Goal: Task Accomplishment & Management: Complete application form

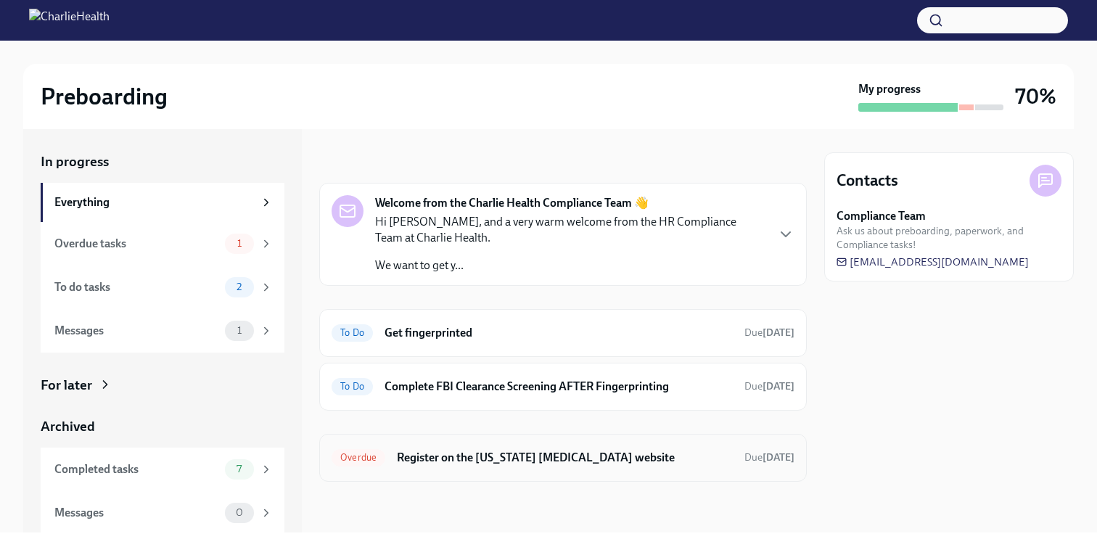
click at [551, 469] on div "Overdue Register on the [US_STATE] [MEDICAL_DATA] website Due [DATE]" at bounding box center [563, 458] width 488 height 48
click at [551, 451] on h6 "Register on the [US_STATE] [MEDICAL_DATA] website" at bounding box center [565, 458] width 336 height 16
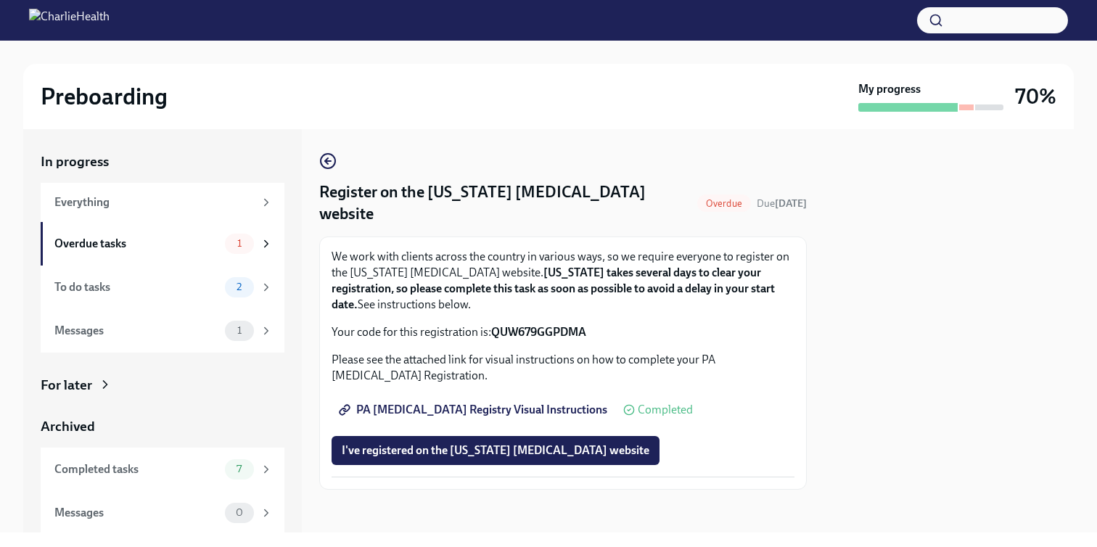
click at [330, 149] on div "Register on the [US_STATE] [MEDICAL_DATA] website Overdue Due [DATE] We work wi…" at bounding box center [563, 330] width 488 height 403
click at [330, 152] on link at bounding box center [327, 160] width 17 height 17
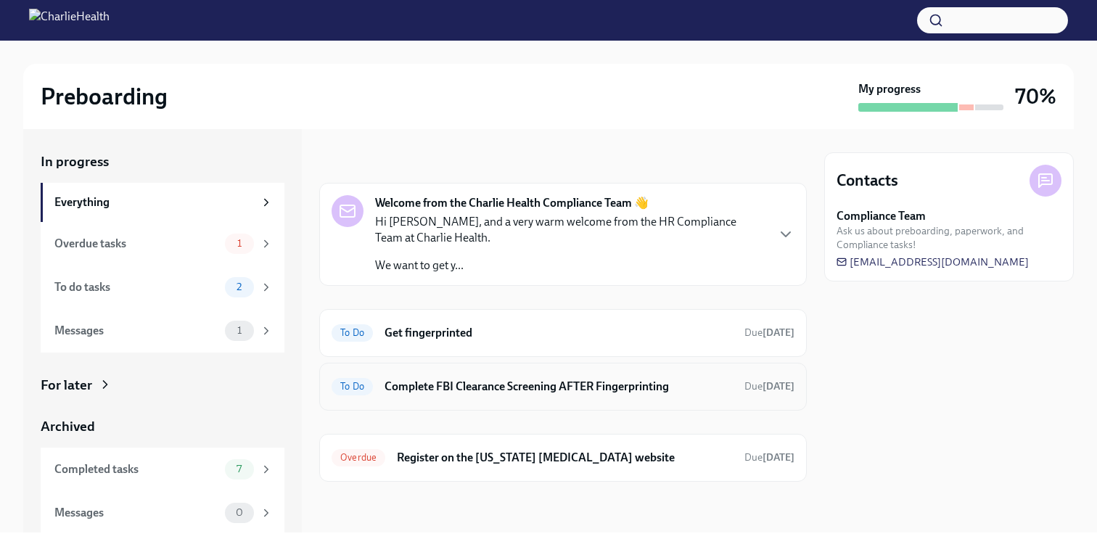
click at [457, 380] on h6 "Complete FBI Clearance Screening AFTER Fingerprinting" at bounding box center [559, 387] width 348 height 16
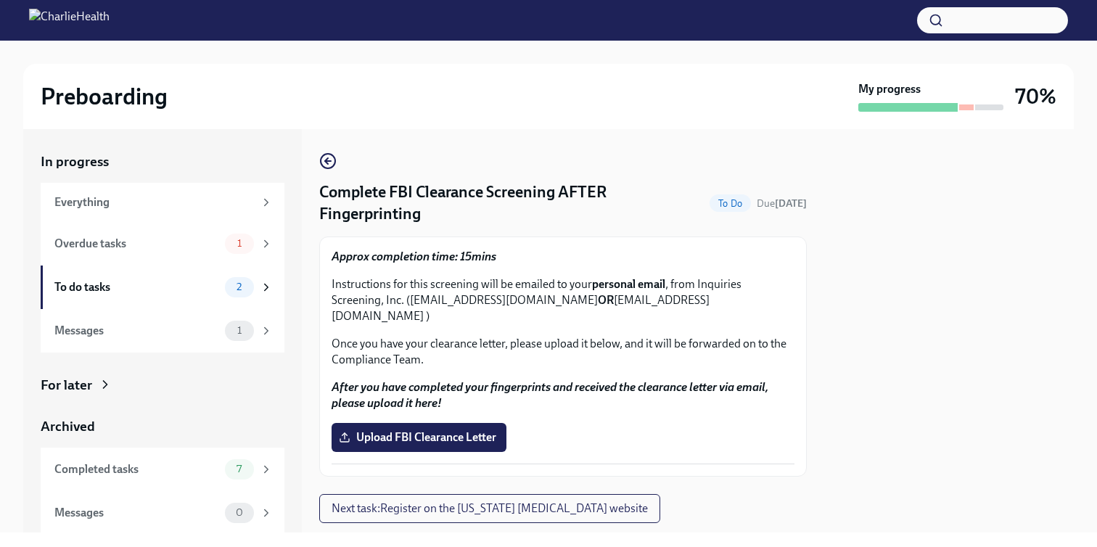
scroll to position [21, 0]
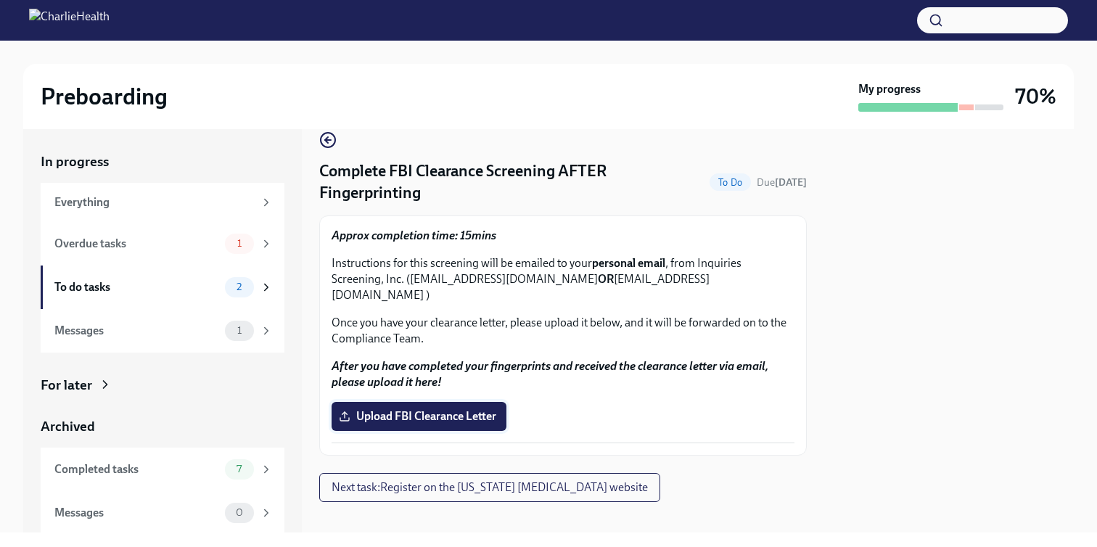
click at [457, 402] on label "Upload FBI Clearance Letter" at bounding box center [419, 416] width 175 height 29
click at [0, 0] on input "Upload FBI Clearance Letter" at bounding box center [0, 0] width 0 height 0
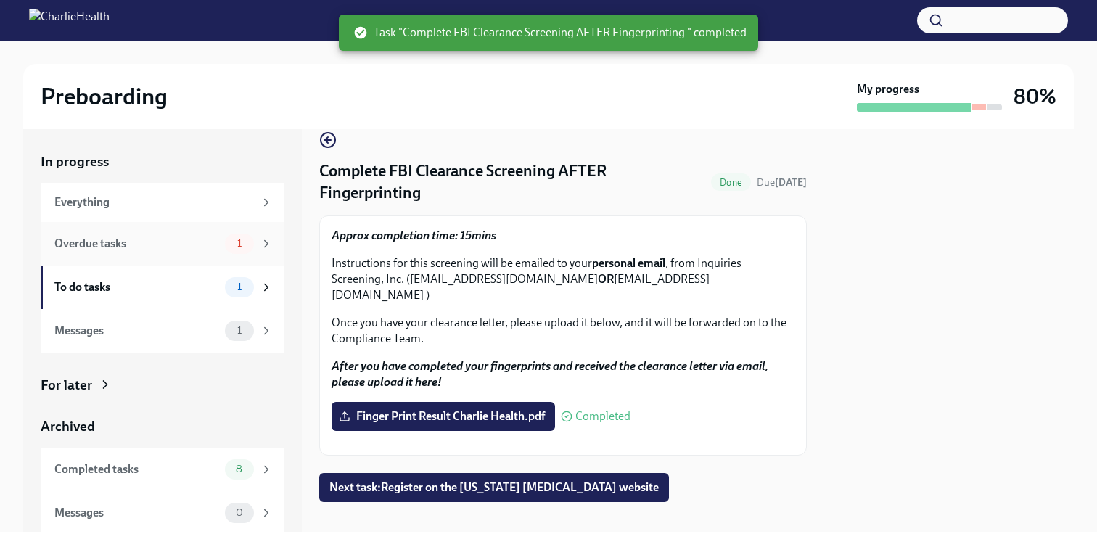
click at [176, 247] on div "Overdue tasks" at bounding box center [136, 244] width 165 height 16
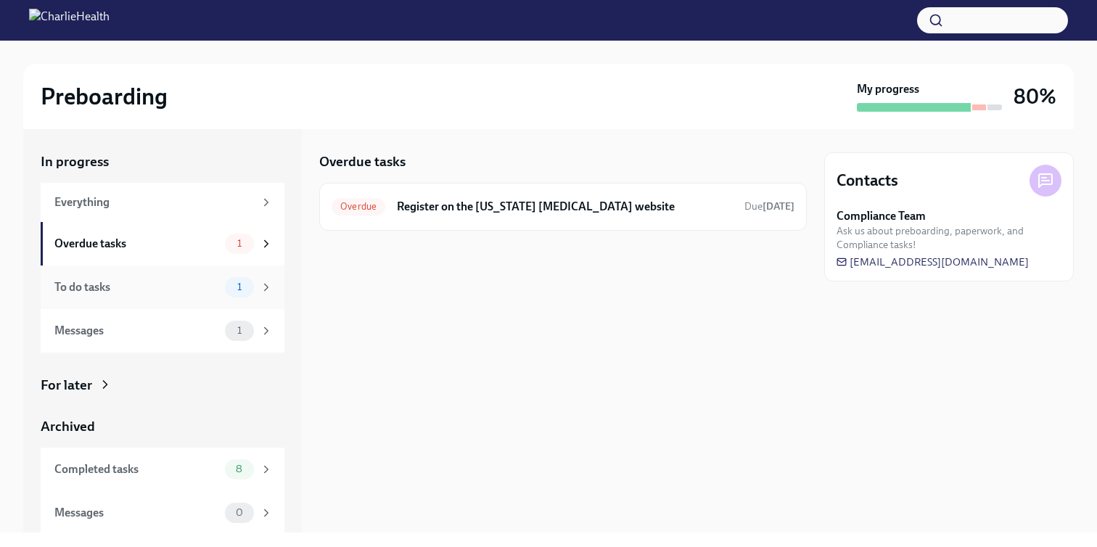
click at [177, 269] on div "To do tasks 1" at bounding box center [163, 288] width 244 height 44
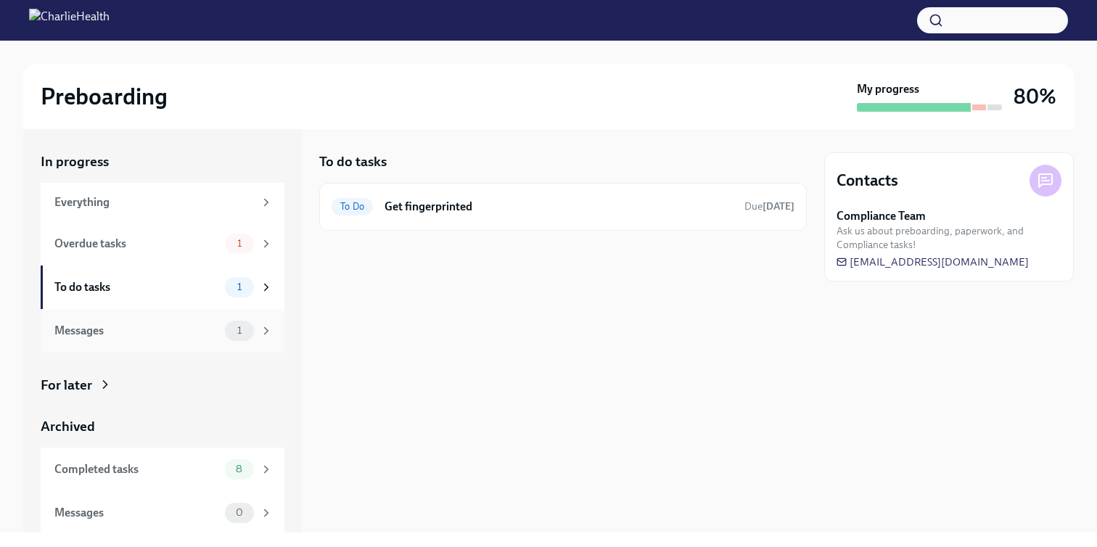
click at [175, 311] on div "Messages 1" at bounding box center [163, 331] width 244 height 44
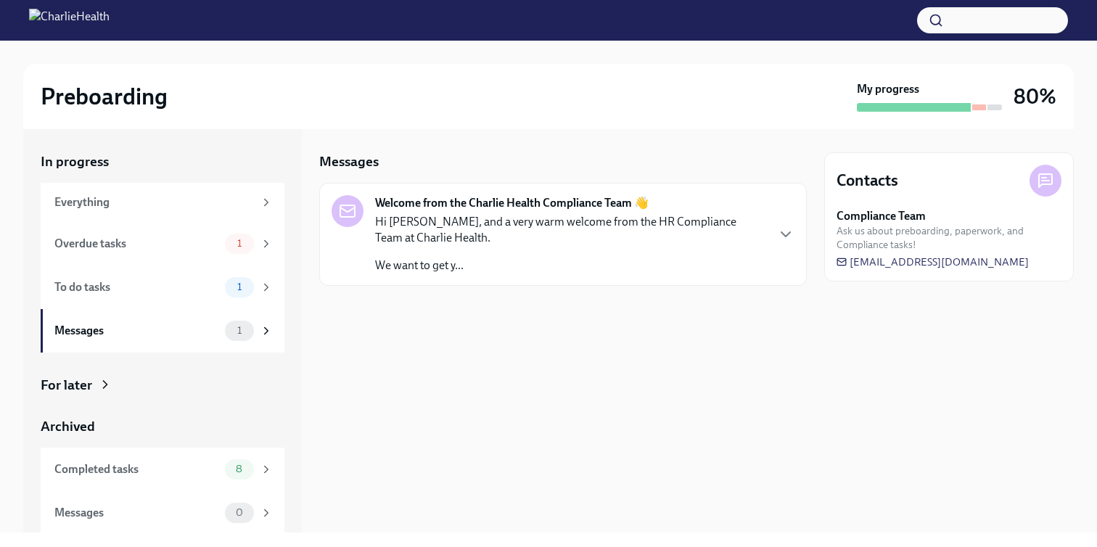
click at [484, 241] on p "Hi [PERSON_NAME], and a very warm welcome from the HR Compliance Team at Charli…" at bounding box center [570, 230] width 390 height 32
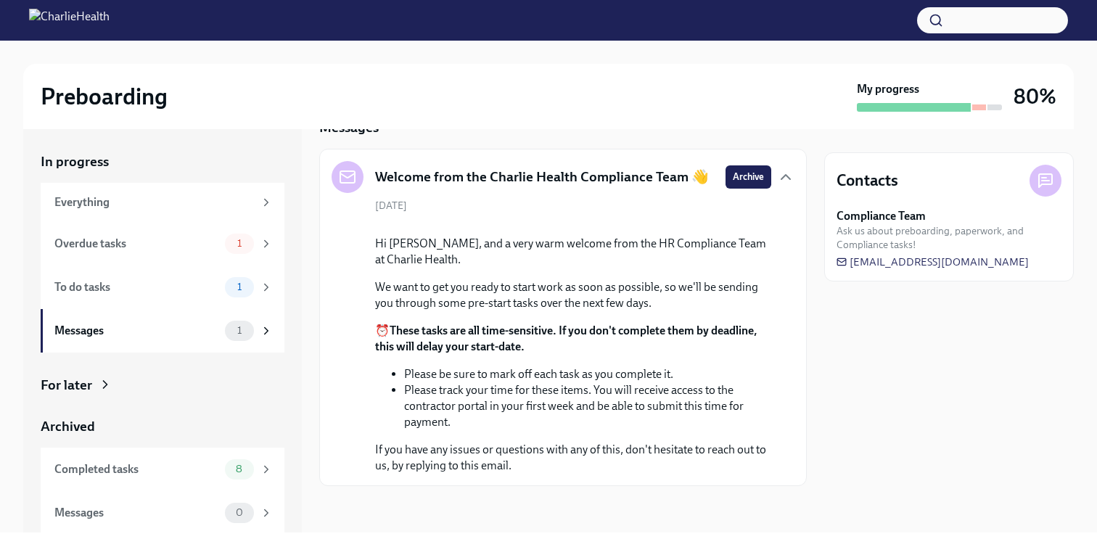
scroll to position [147, 0]
click at [163, 470] on div "Completed tasks" at bounding box center [136, 470] width 165 height 16
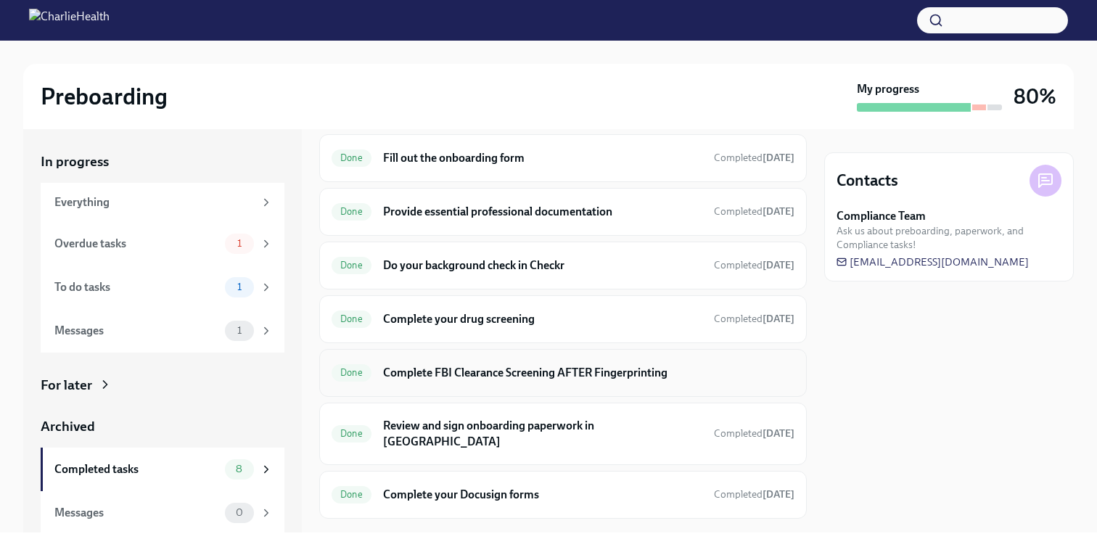
scroll to position [49, 0]
click at [456, 313] on h6 "Complete your drug screening" at bounding box center [542, 319] width 319 height 16
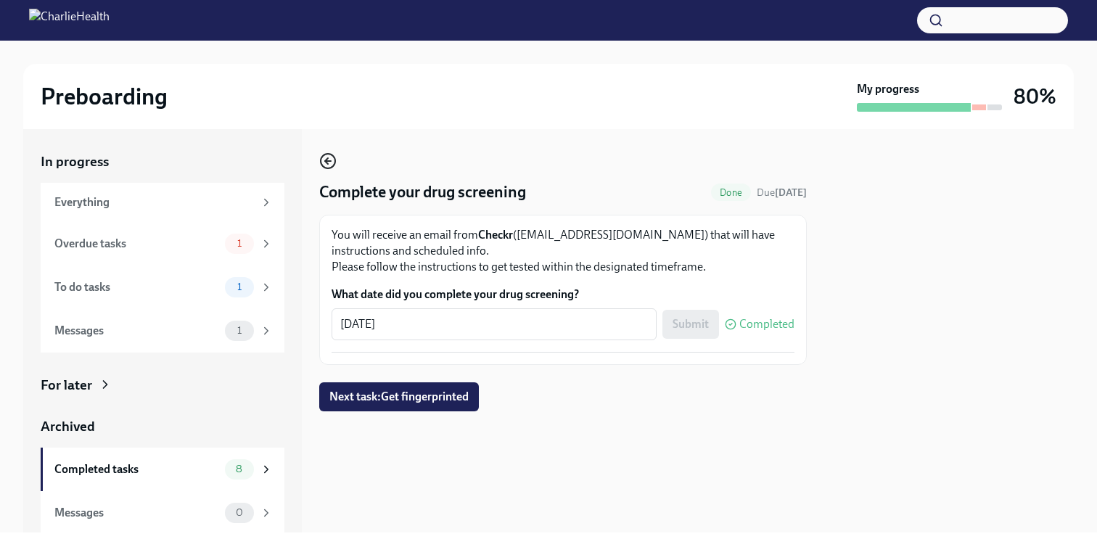
click at [328, 153] on icon "button" at bounding box center [327, 160] width 17 height 17
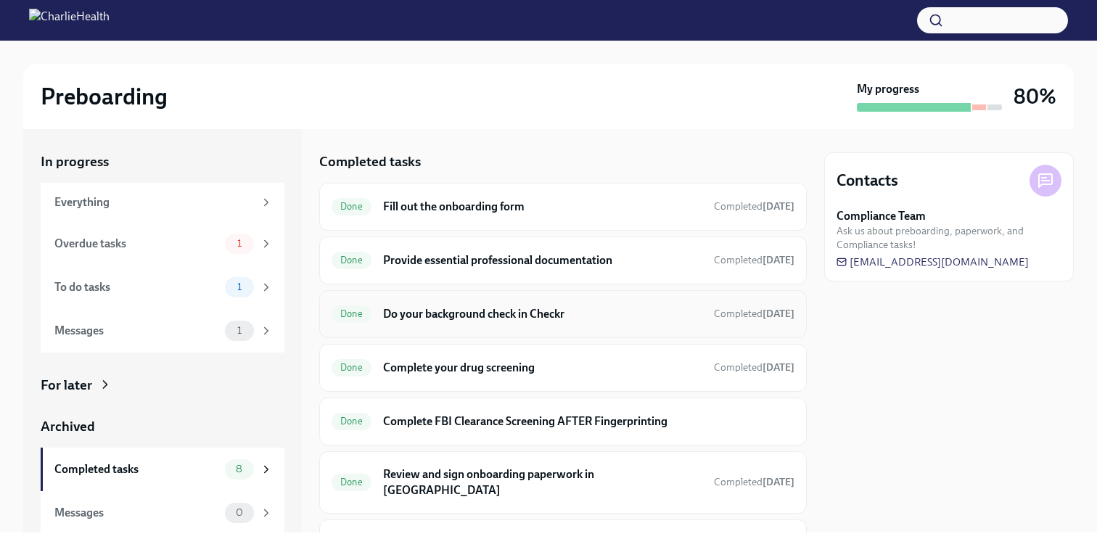
click at [504, 323] on div "Done Do your background check in Checkr Completed [DATE]" at bounding box center [563, 314] width 463 height 23
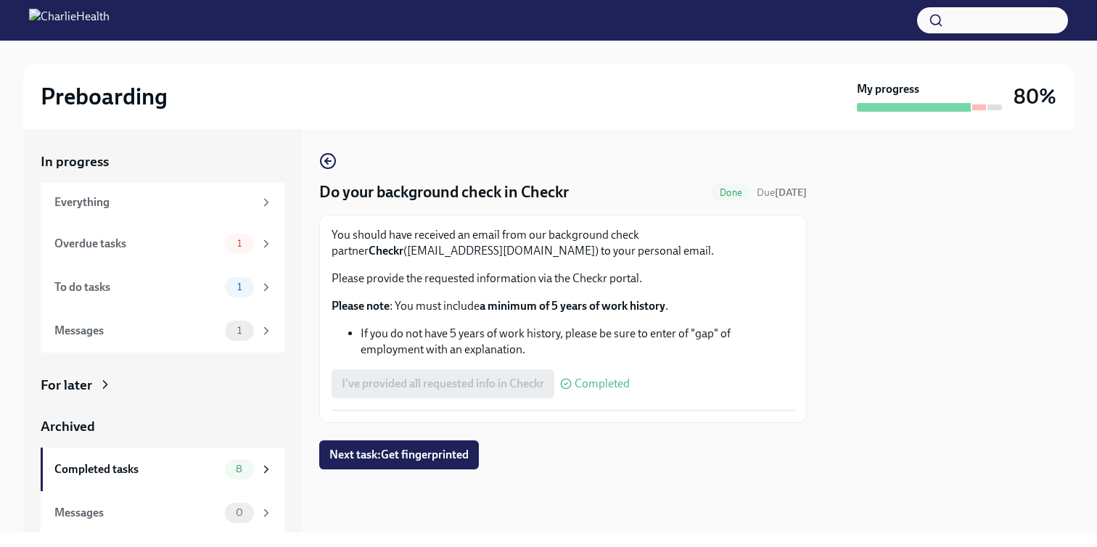
click at [336, 175] on div "Do your background check in Checkr Done Due [DATE] You should have received an …" at bounding box center [563, 287] width 488 height 271
click at [335, 171] on div "Do your background check in Checkr Done Due [DATE] You should have received an …" at bounding box center [563, 287] width 488 height 271
click at [331, 165] on icon "button" at bounding box center [327, 160] width 17 height 17
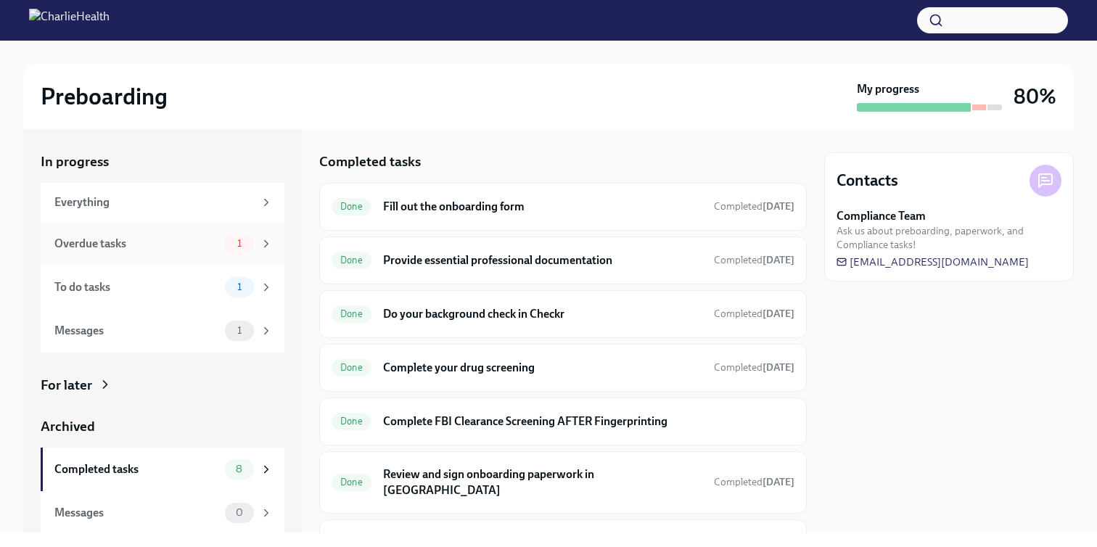
click at [230, 237] on div "1" at bounding box center [239, 244] width 29 height 20
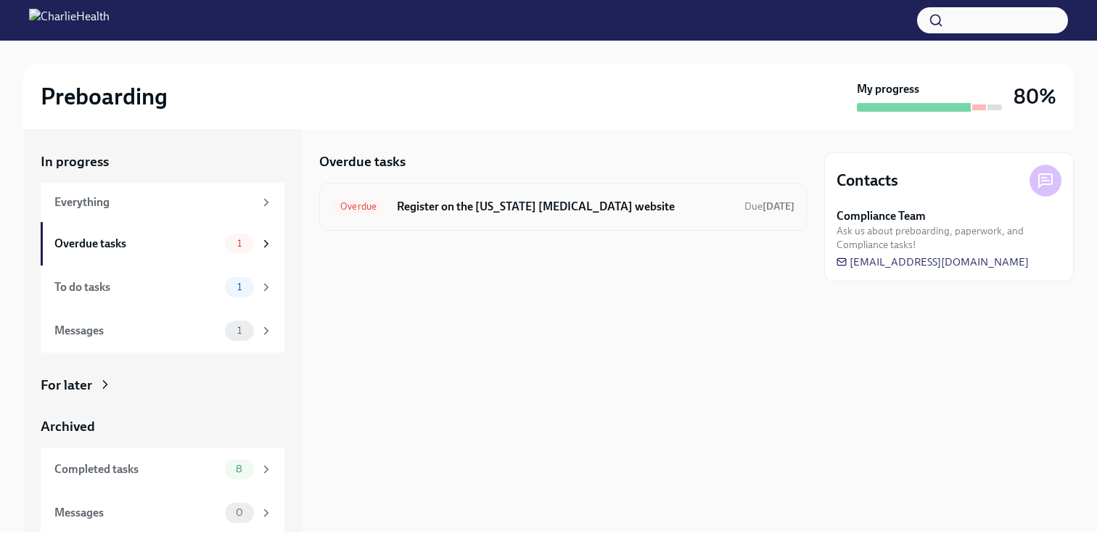
click at [410, 209] on h6 "Register on the [US_STATE] [MEDICAL_DATA] website" at bounding box center [565, 207] width 336 height 16
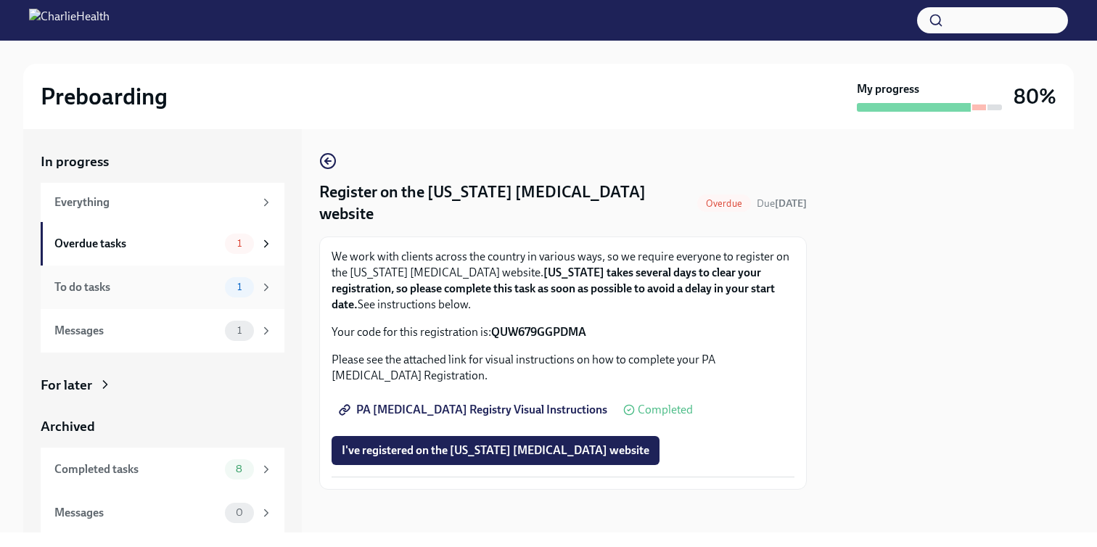
click at [226, 287] on div "1" at bounding box center [239, 287] width 29 height 20
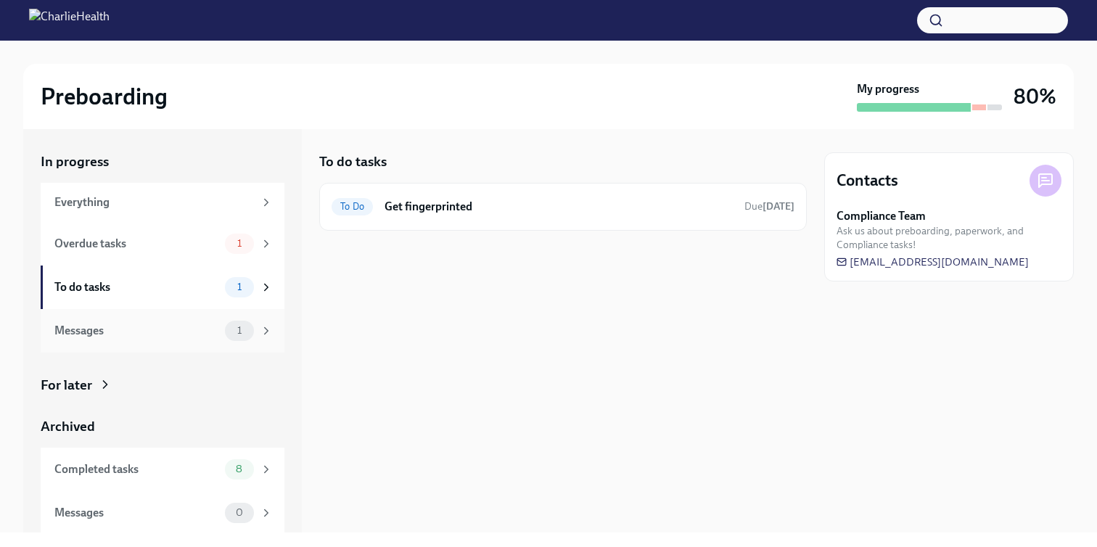
click at [201, 323] on div "Messages" at bounding box center [136, 331] width 165 height 16
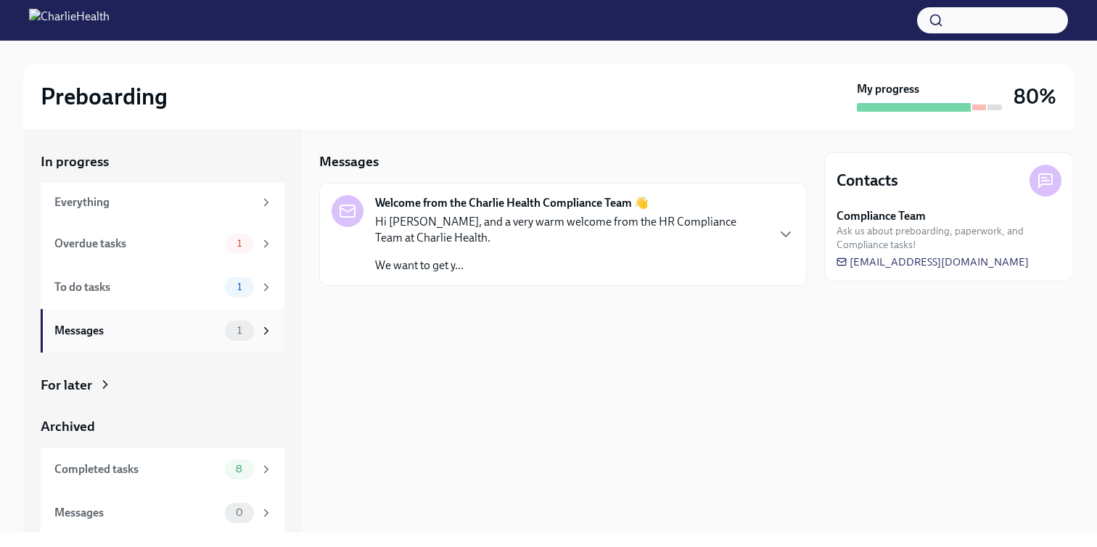
scroll to position [2, 0]
click at [214, 460] on div "Completed tasks" at bounding box center [136, 467] width 165 height 16
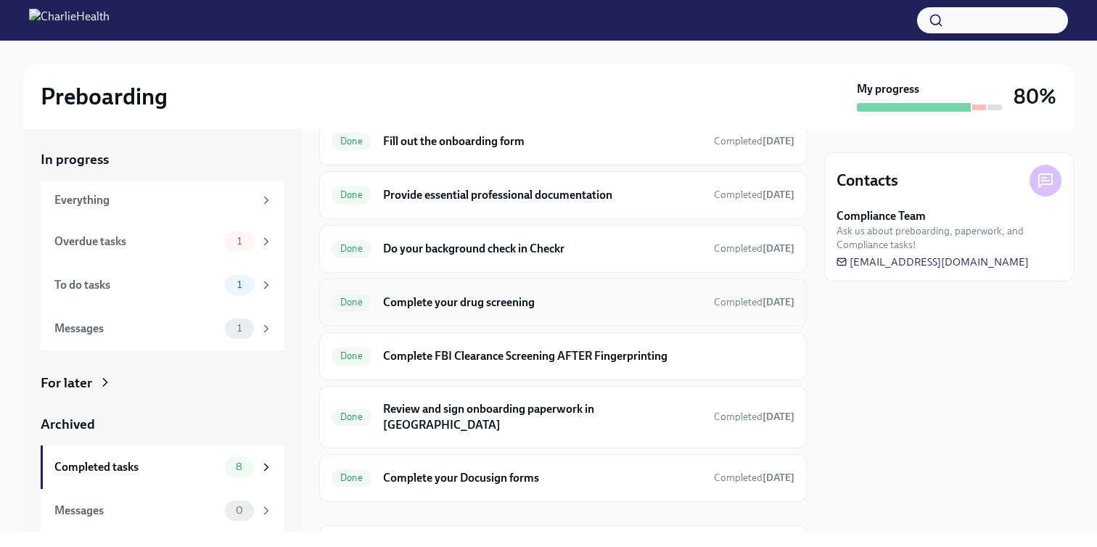
scroll to position [137, 0]
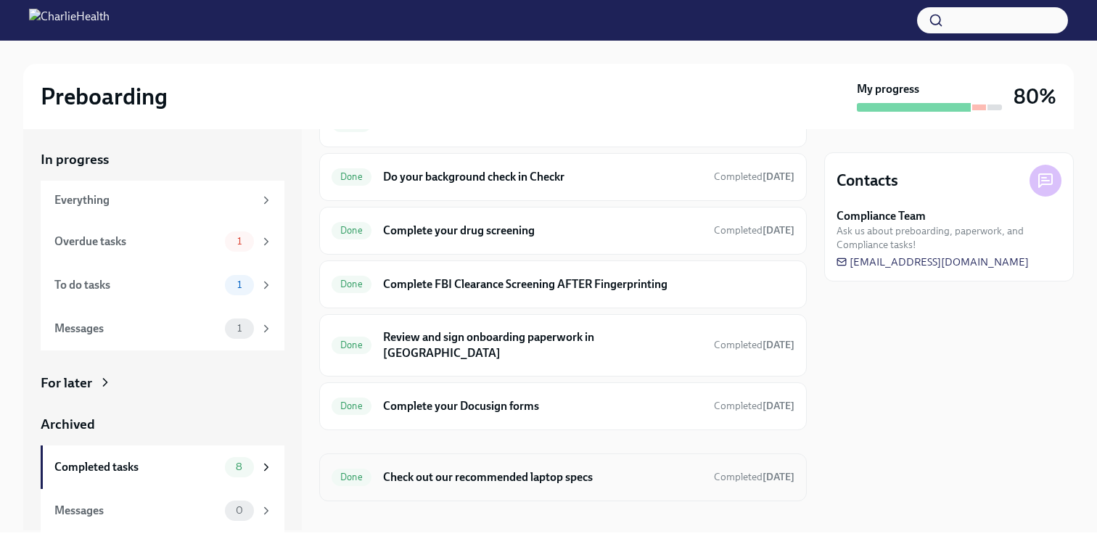
click at [407, 469] on h6 "Check out our recommended laptop specs" at bounding box center [542, 477] width 319 height 16
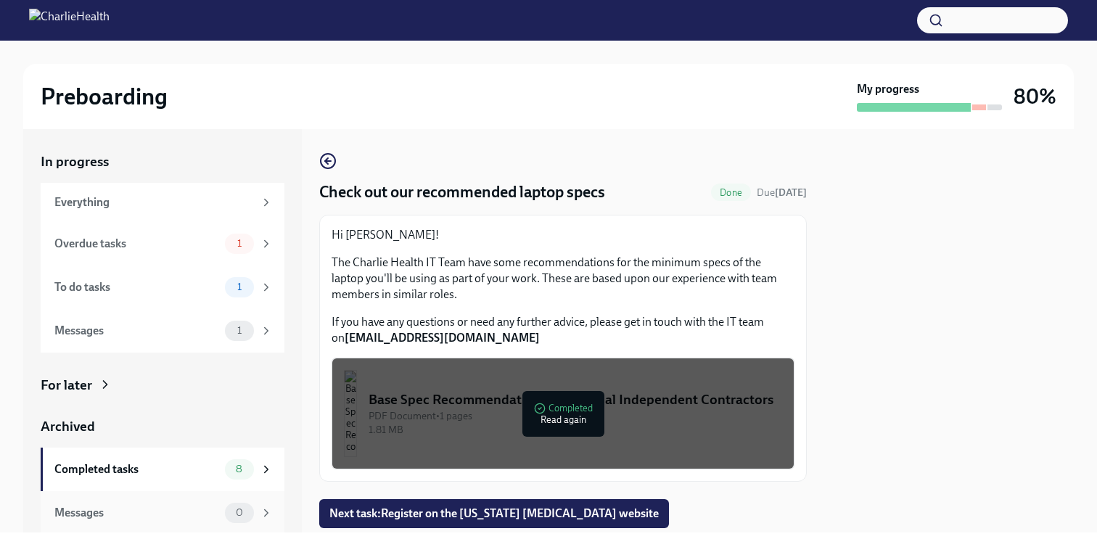
click at [213, 509] on div "Messages" at bounding box center [136, 513] width 165 height 16
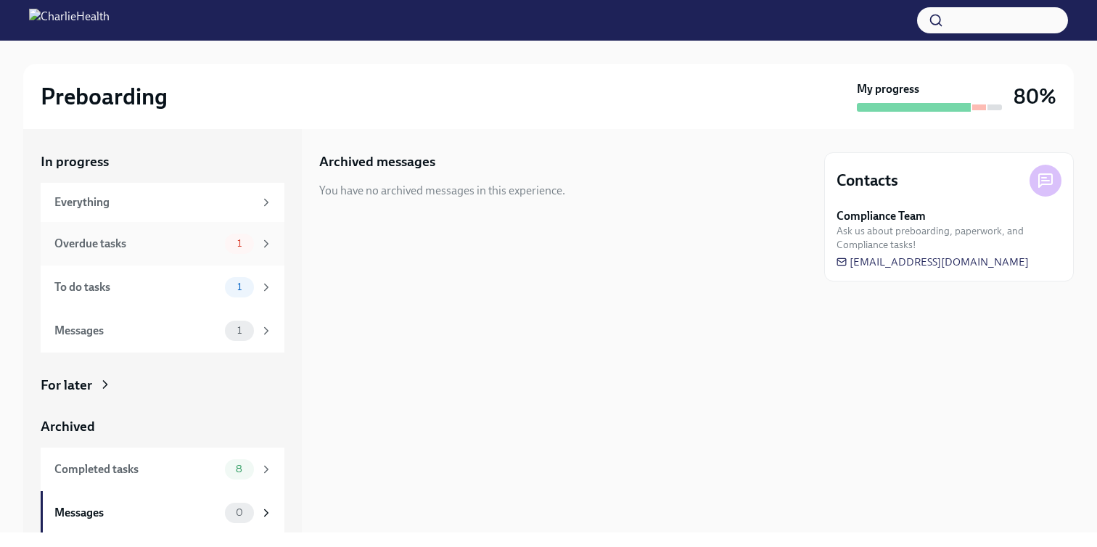
click at [177, 236] on div "Overdue tasks" at bounding box center [136, 244] width 165 height 16
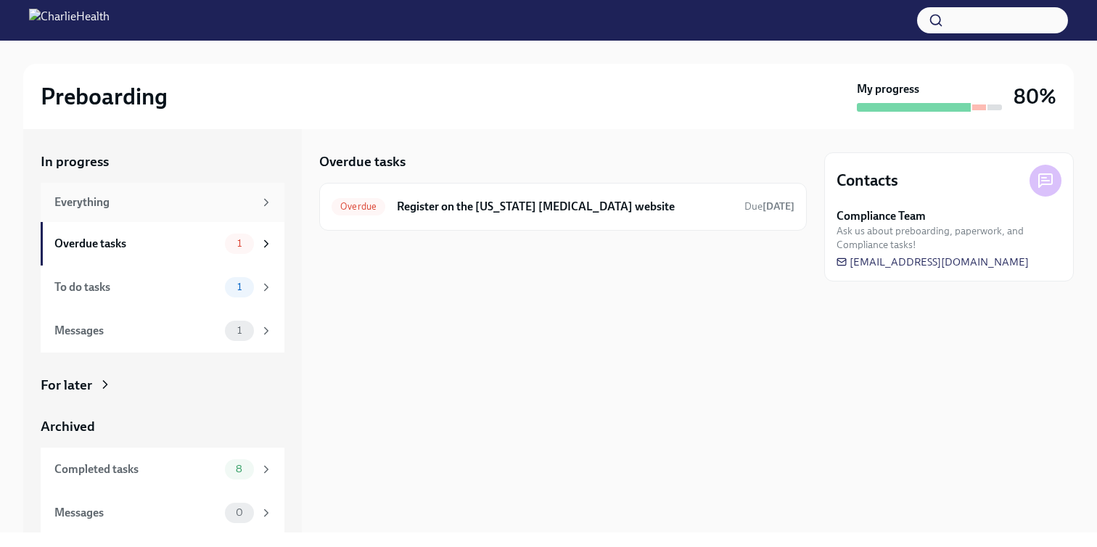
click at [216, 194] on div "Everything" at bounding box center [154, 202] width 200 height 16
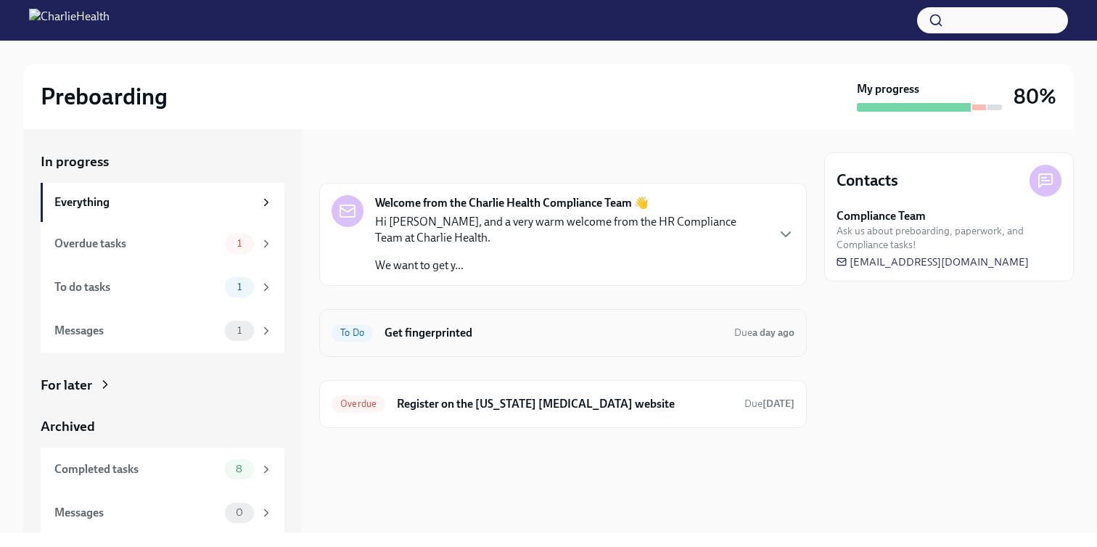
click at [448, 334] on h6 "Get fingerprinted" at bounding box center [554, 333] width 338 height 16
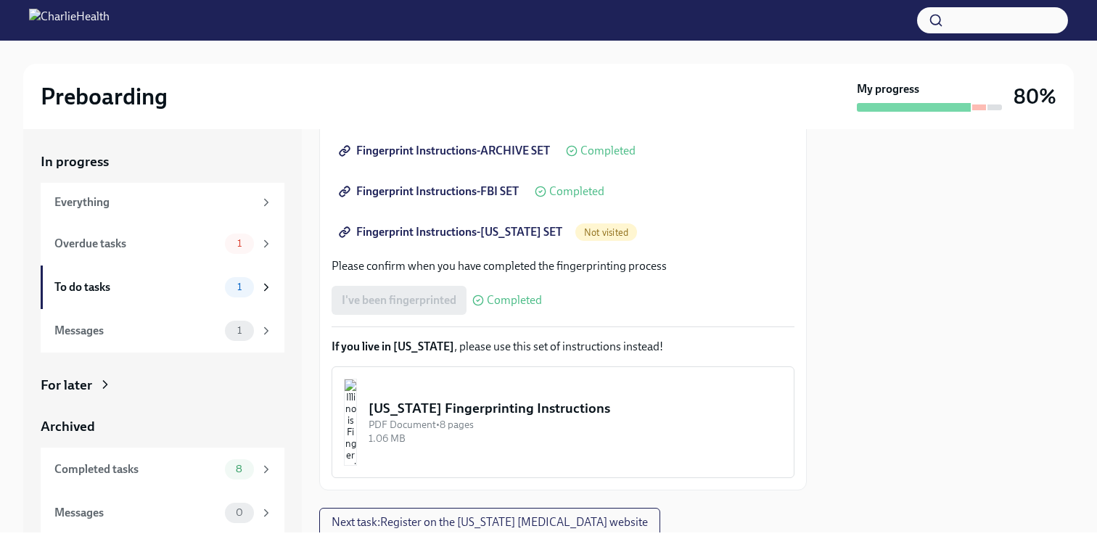
scroll to position [348, 0]
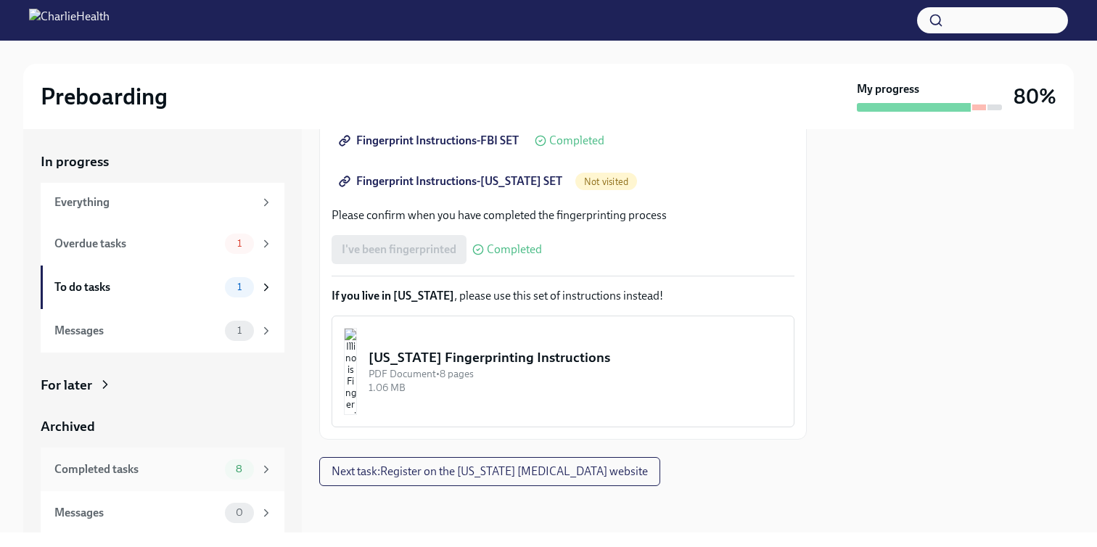
click at [210, 475] on div "Completed tasks" at bounding box center [136, 470] width 165 height 16
